Goal: Find specific page/section: Find specific page/section

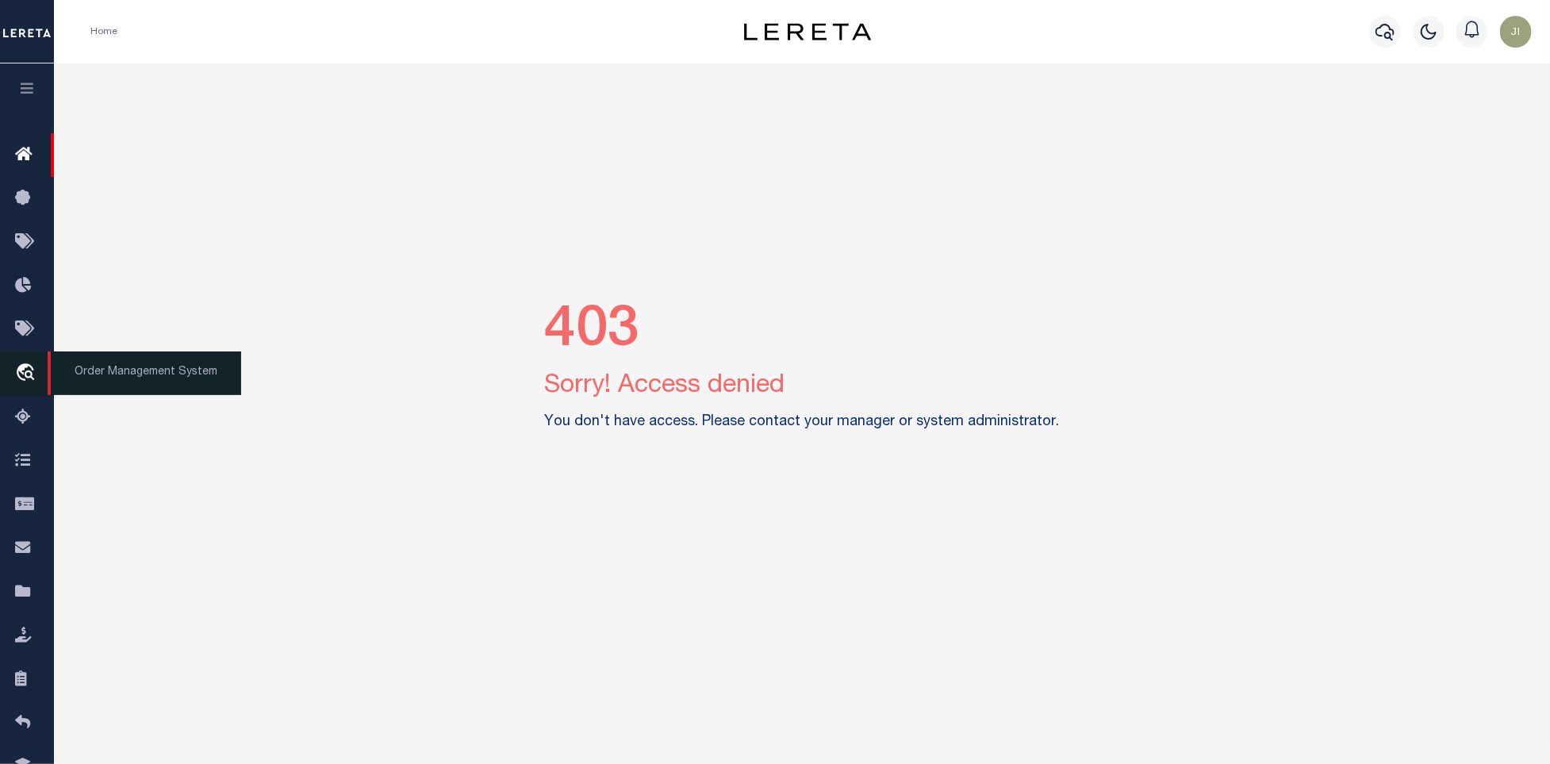
drag, startPoint x: 22, startPoint y: 371, endPoint x: 112, endPoint y: 360, distance: 90.3
click at [22, 371] on icon "travel_explore" at bounding box center [27, 373] width 25 height 21
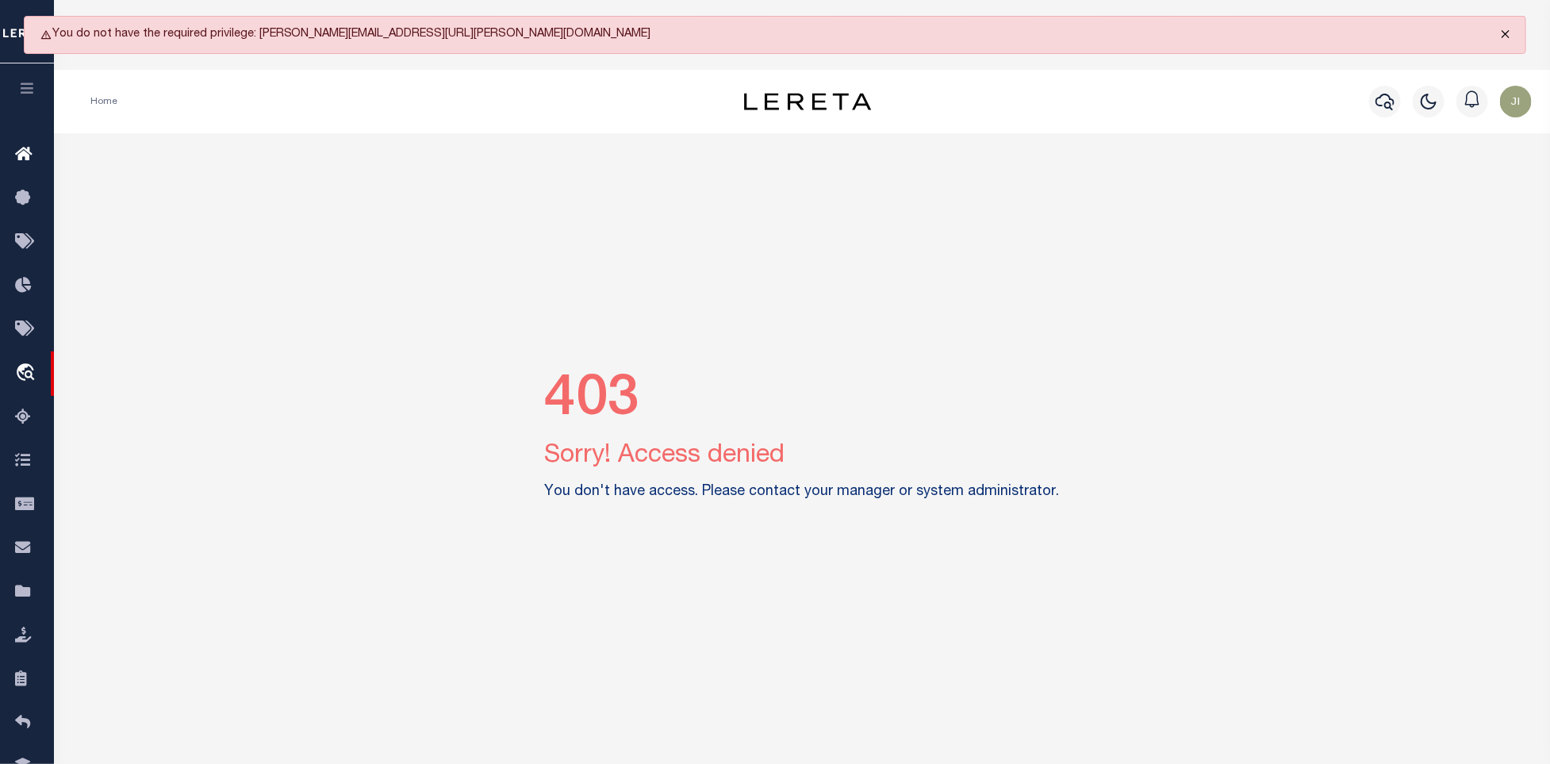
click at [1510, 34] on button "Close" at bounding box center [1506, 34] width 40 height 35
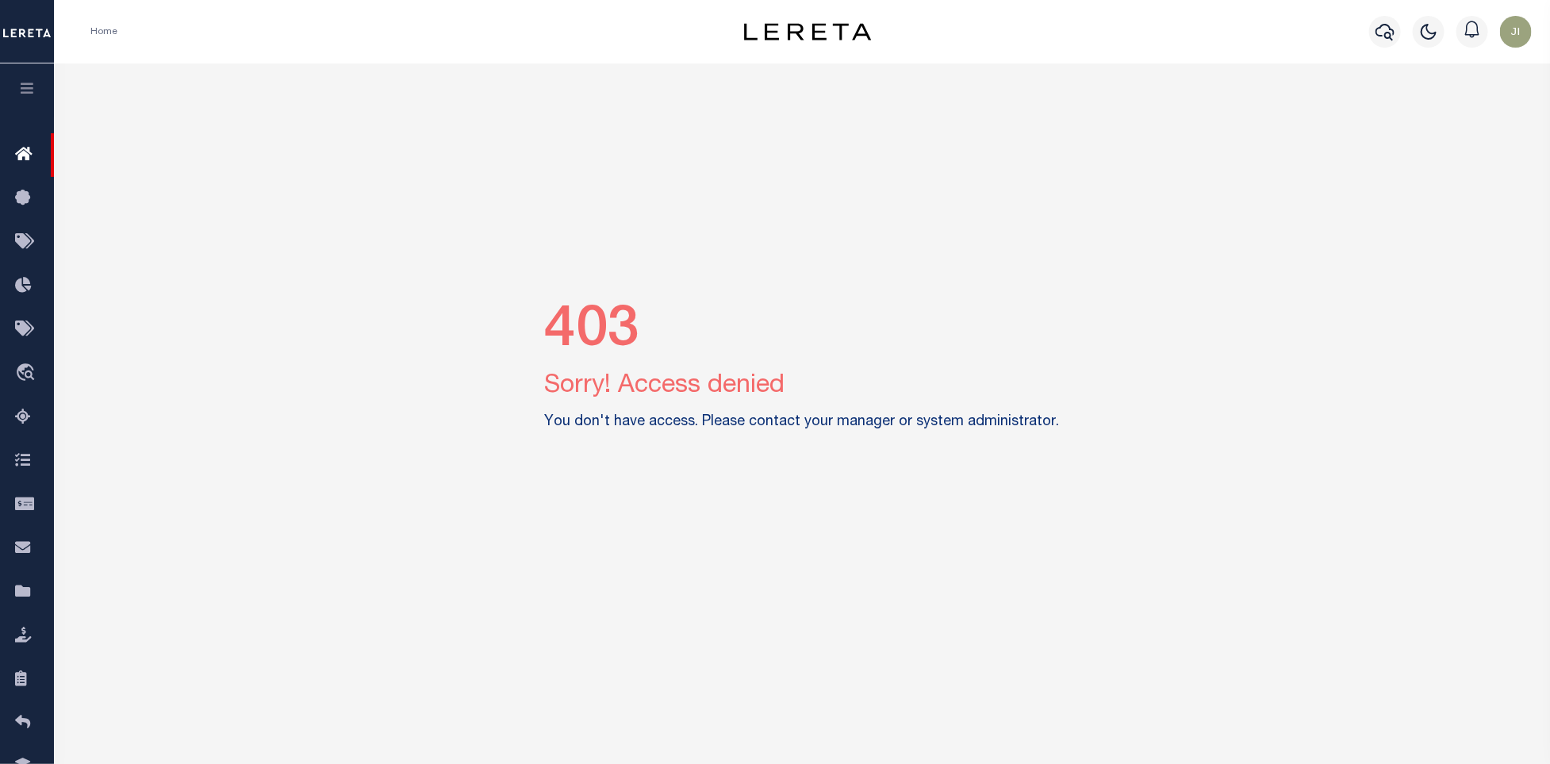
click at [1517, 29] on img "button" at bounding box center [1516, 32] width 32 height 32
click at [1457, 77] on span "Profile" at bounding box center [1447, 72] width 33 height 11
click at [31, 374] on icon "travel_explore" at bounding box center [27, 373] width 25 height 21
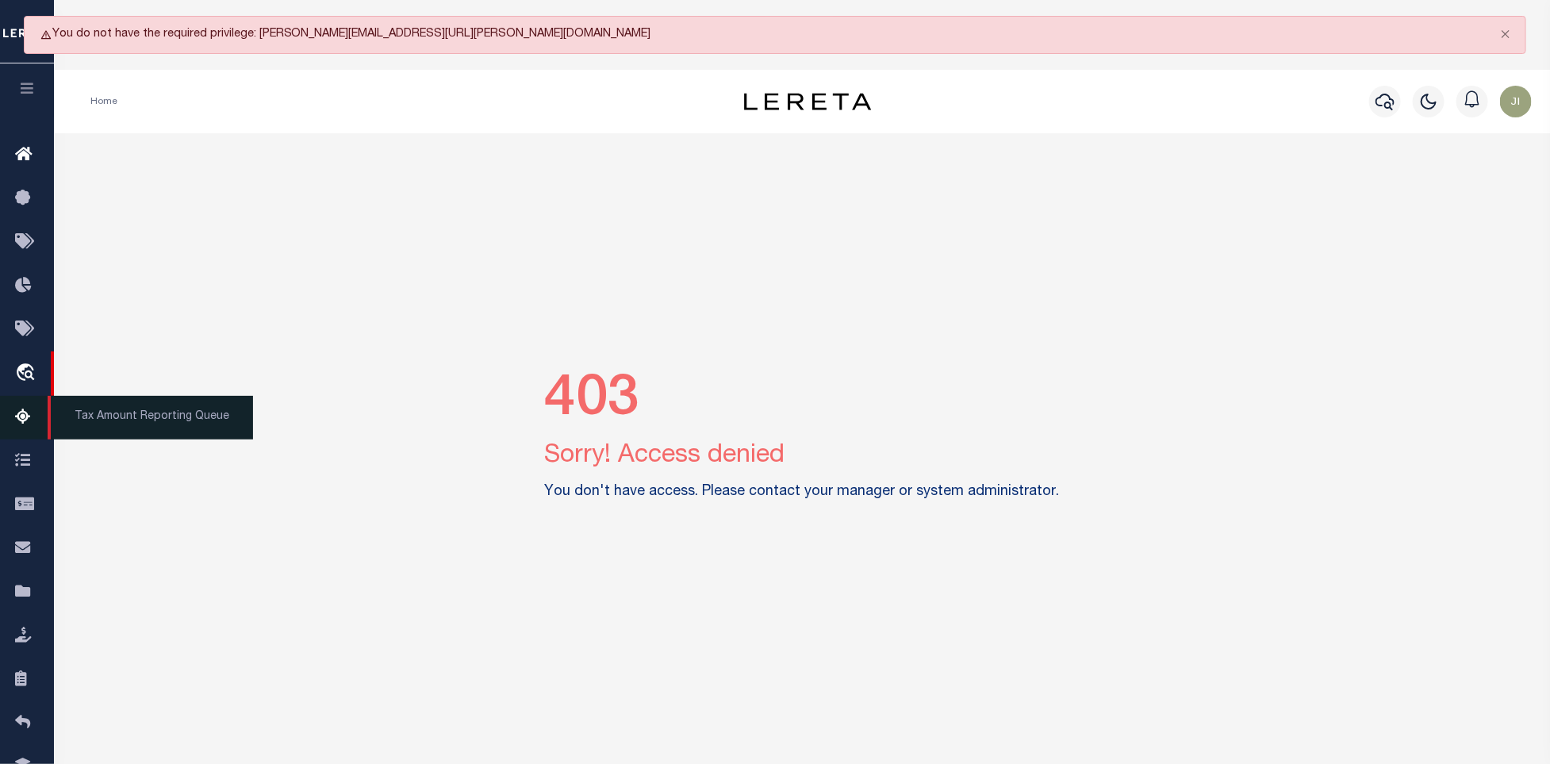
click at [21, 419] on icon at bounding box center [27, 418] width 25 height 20
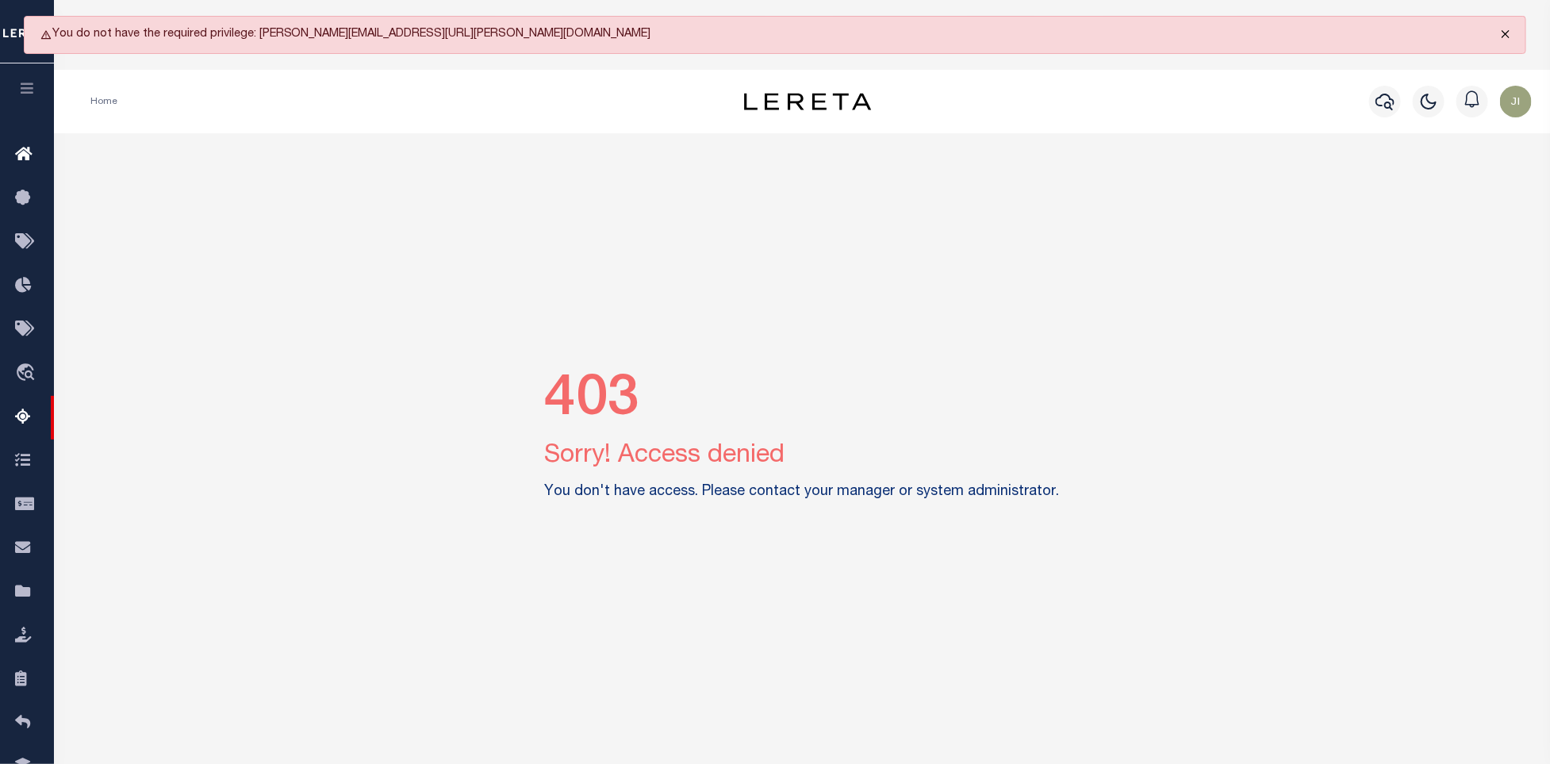
click at [1510, 39] on button "Close" at bounding box center [1506, 34] width 40 height 35
